Goal: Task Accomplishment & Management: Complete application form

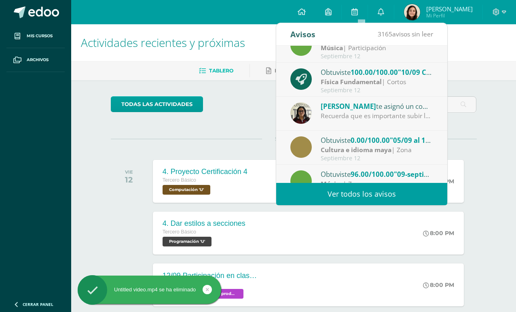
scroll to position [18, 0]
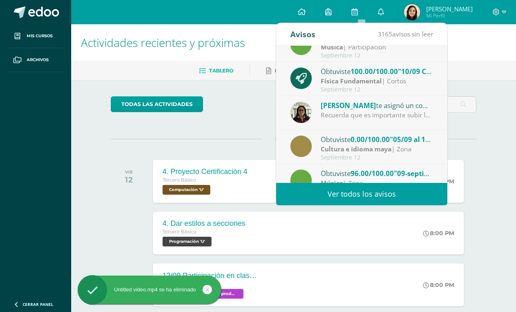
click at [422, 146] on div "Cultura e idioma maya | Zona" at bounding box center [377, 148] width 112 height 9
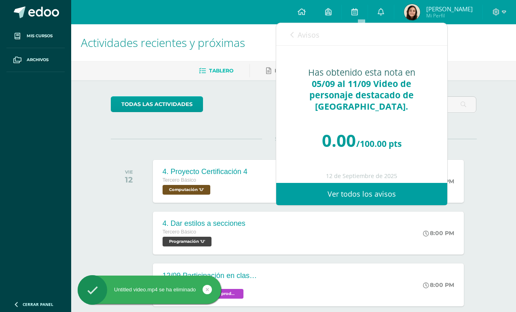
click at [319, 32] on span "Avisos" at bounding box center [309, 35] width 22 height 10
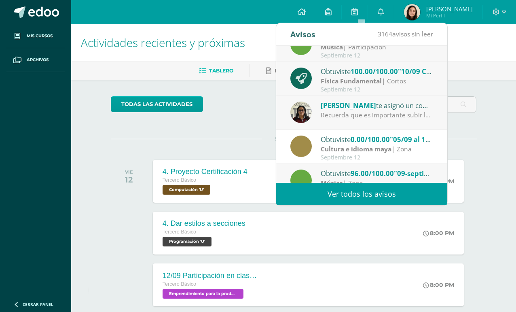
click at [429, 116] on div "Recuerda que es importante subir la evidencia de tu trabajo terminado a tiempo,…" at bounding box center [377, 114] width 112 height 9
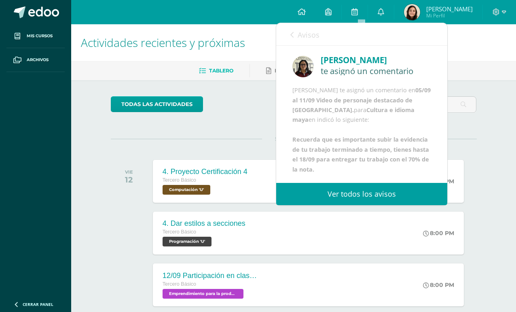
scroll to position [36, 0]
click at [328, 35] on div "Avisos 3163 avisos sin leer Avisos" at bounding box center [361, 34] width 171 height 23
click at [302, 40] on span "Avisos" at bounding box center [309, 35] width 22 height 10
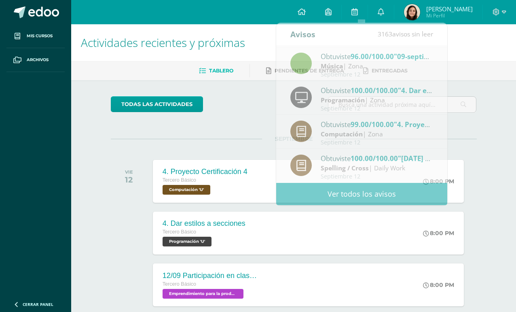
scroll to position [0, 0]
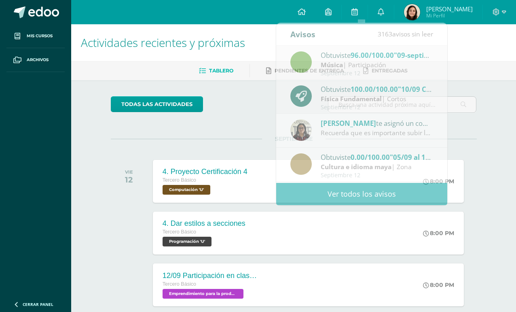
click at [476, 172] on div "VIE 12 4. Proyecto Certificación 4 Tercero Básico Computación 'U' 8:00 PM 4. Pr…" at bounding box center [294, 181] width 366 height 45
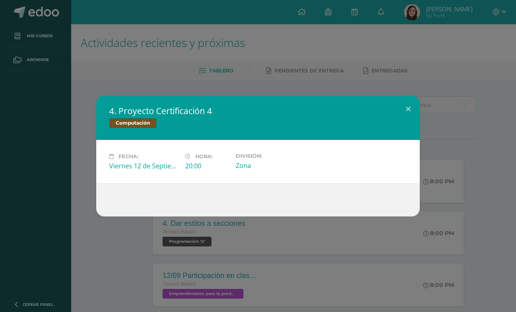
click at [408, 98] on button at bounding box center [408, 109] width 23 height 28
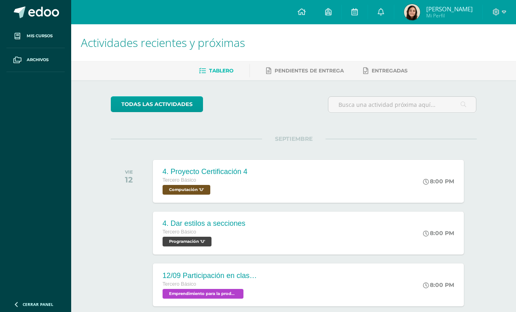
click at [354, 19] on link at bounding box center [355, 12] width 26 height 24
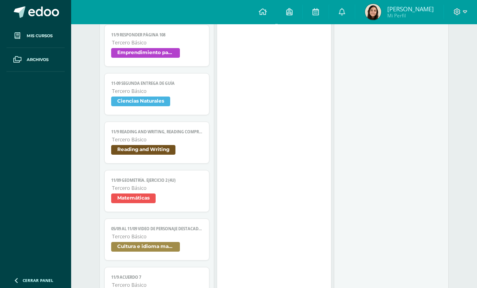
scroll to position [857, 0]
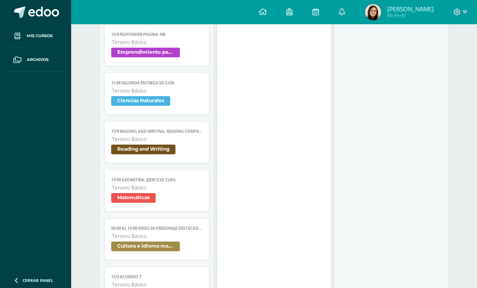
click at [194, 240] on span "Tercero Básico" at bounding box center [157, 236] width 90 height 7
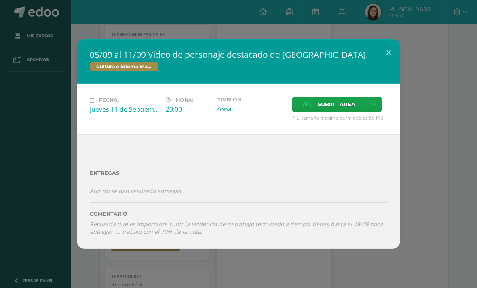
click at [336, 112] on span "Subir tarea" at bounding box center [337, 104] width 38 height 15
click at [0, 0] on input "Subir tarea" at bounding box center [0, 0] width 0 height 0
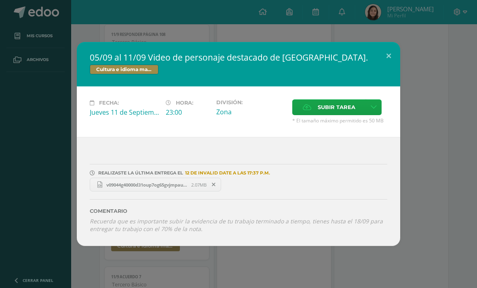
click at [112, 246] on div "REALIZASTE LA ÚLTIMA ENTREGA EL 12 DE Invalid Date A LAS 17:37 P.M. v09044g4000…" at bounding box center [239, 191] width 324 height 109
click at [387, 80] on div "05/09 al 11/09 Video de personaje destacado de [GEOGRAPHIC_DATA]. Cultura e idi…" at bounding box center [239, 144] width 324 height 204
click at [389, 82] on div "05/09 al 11/09 Video de personaje destacado de [GEOGRAPHIC_DATA]. Cultura e idi…" at bounding box center [239, 64] width 324 height 44
click at [350, 11] on div "05/09 al 11/09 Video de personaje destacado de [GEOGRAPHIC_DATA]. Cultura e idi…" at bounding box center [238, 144] width 477 height 288
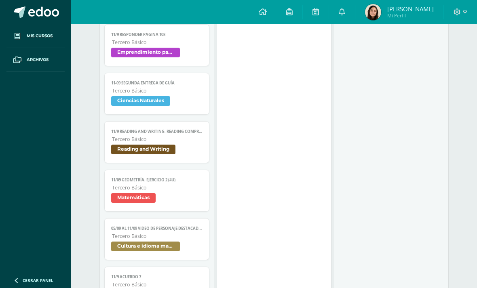
click at [343, 9] on icon at bounding box center [342, 11] width 6 height 7
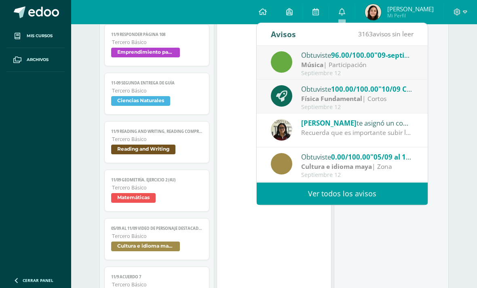
scroll to position [0, 0]
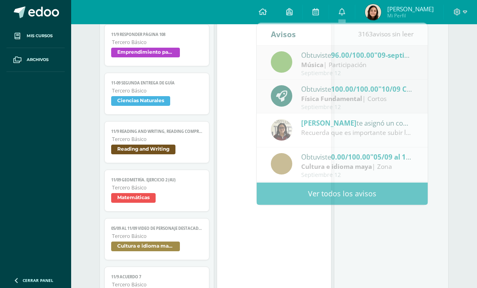
click at [376, 252] on div "13/09 ReadTheory 4 Reading and Writing Cargando contenido 13/09 ReadTheory 4 Te…" at bounding box center [391, 73] width 115 height 497
